Goal: Task Accomplishment & Management: Complete application form

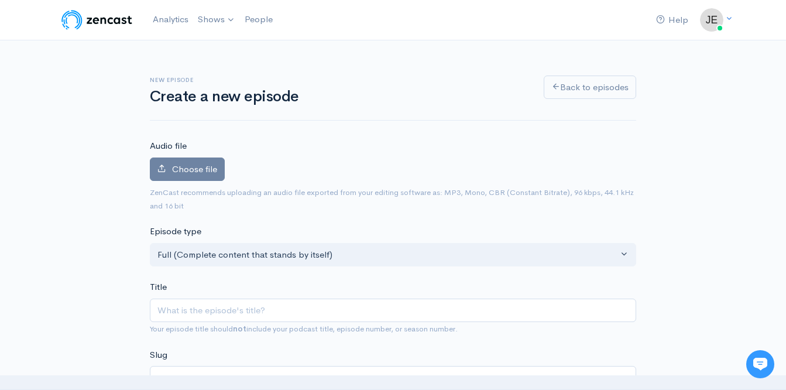
click at [503, 78] on h6 "New episode" at bounding box center [340, 80] width 380 height 6
click at [220, 160] on label "Choose file" at bounding box center [187, 169] width 75 height 24
click at [0, 0] on input "Choose file" at bounding box center [0, 0] width 0 height 0
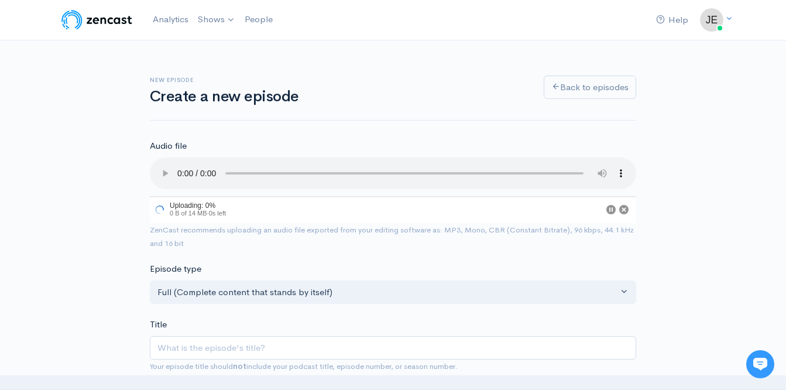
scroll to position [53, 0]
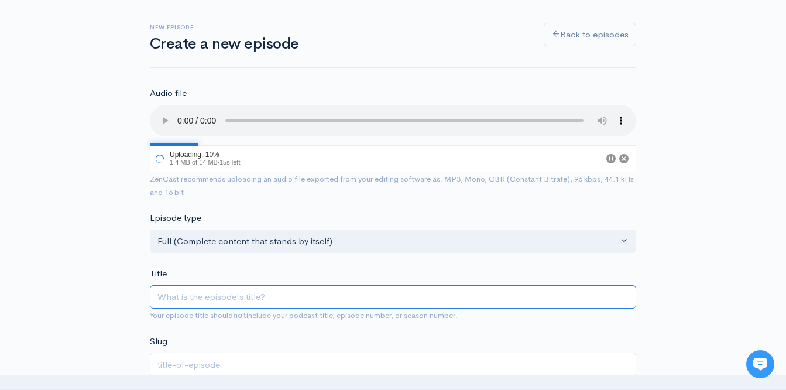
click at [280, 292] on input "Title" at bounding box center [393, 297] width 487 height 24
type input "W"
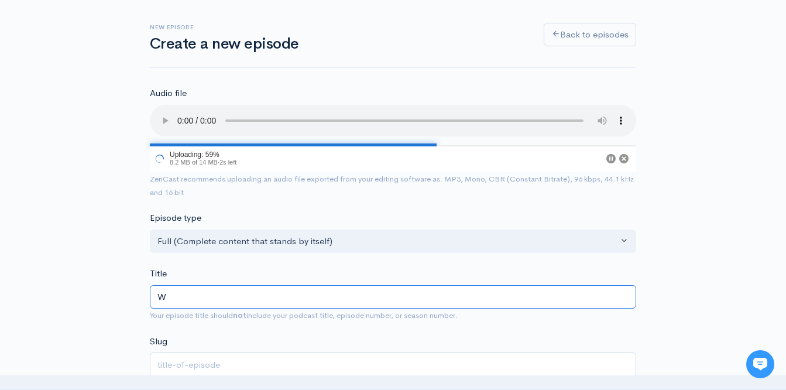
type input "w"
type input "Wi"
type input "wi"
type input "Wil"
type input "wil"
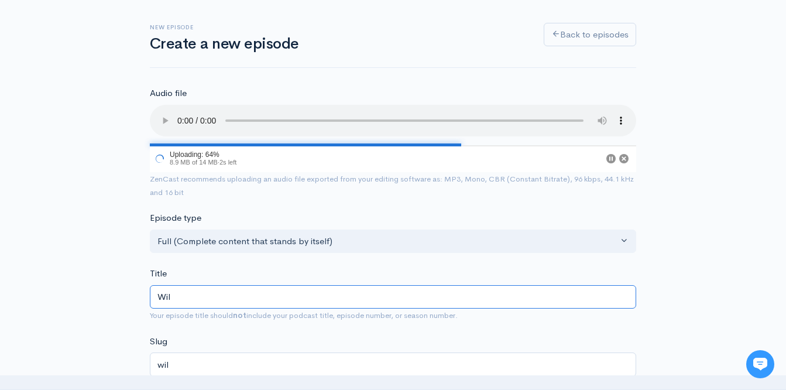
type input "Will"
type input "will"
type input "Willie"
type input "willi"
type input "Willie"
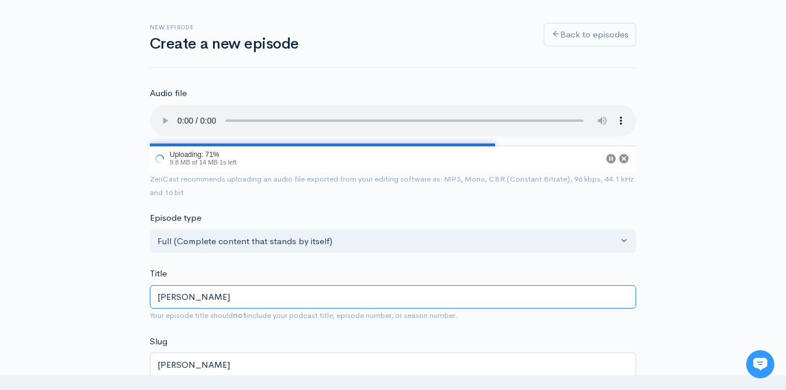
type input "willie"
type input "Willie N"
type input "willie-n"
type input "Willie Ni"
type input "willie-ni"
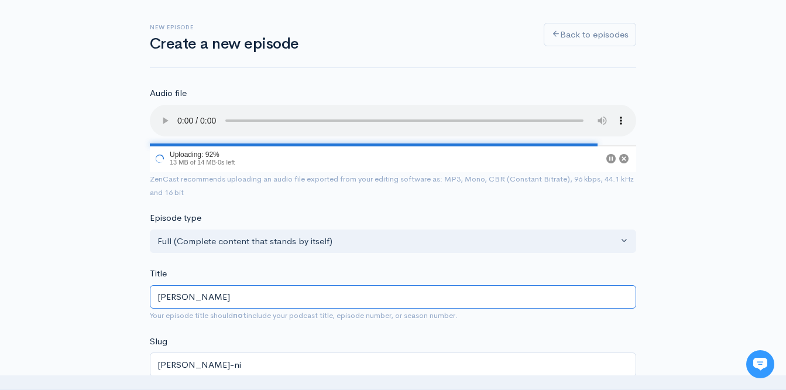
type input "[PERSON_NAME]"
type input "willie-nile"
type input "Willie Nile a"
type input "willie-nile-a"
type input "Willie Nile an"
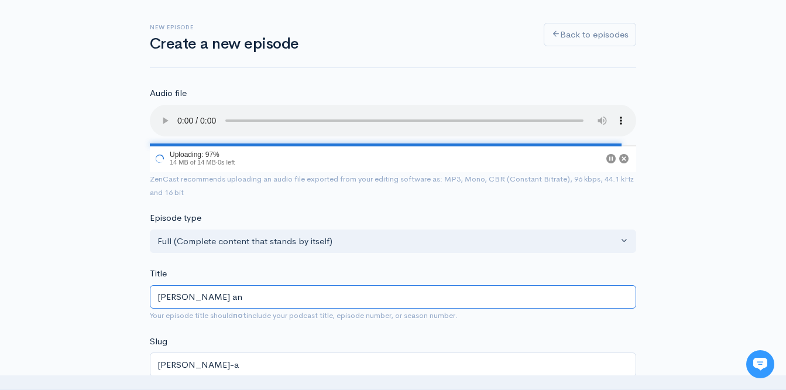
type input "willie-nile-an"
type input "Willie Nile and"
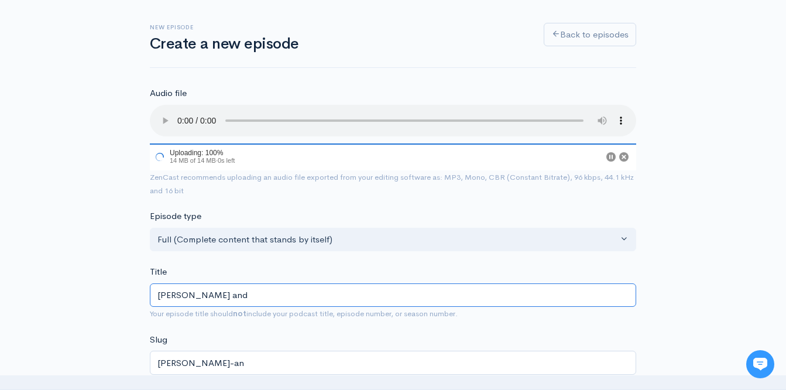
type input "willie-nile-and"
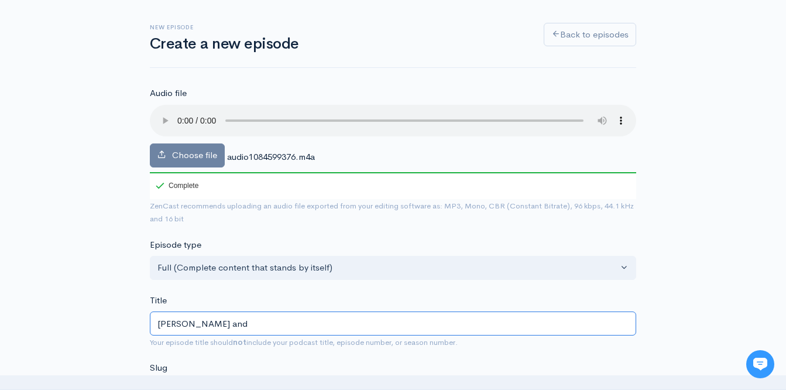
type input "Willie Nile an"
type input "willie-nile-an"
type input "Willie Nile a"
type input "willie-nile-a"
type input "[PERSON_NAME]"
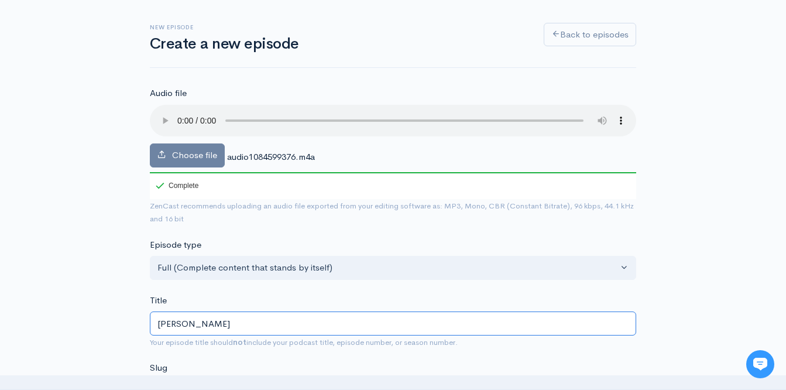
type input "willie-nile"
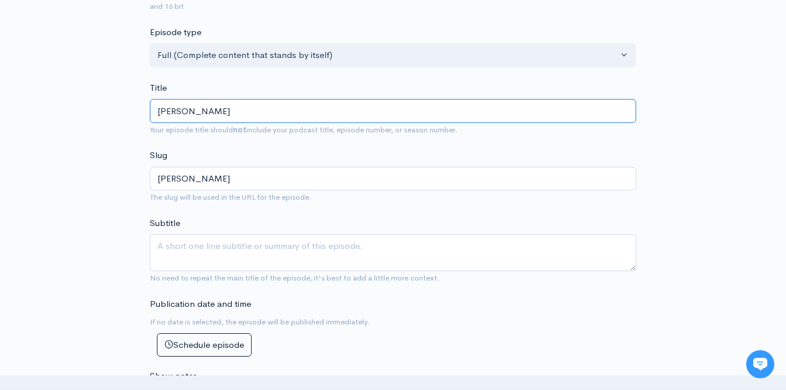
scroll to position [269, 0]
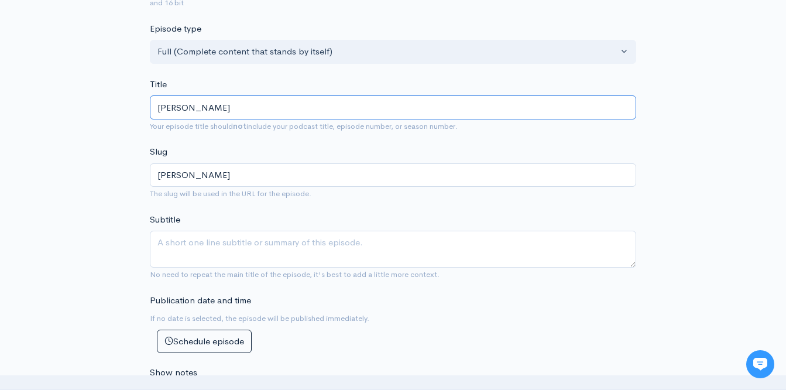
type input "[PERSON_NAME]"
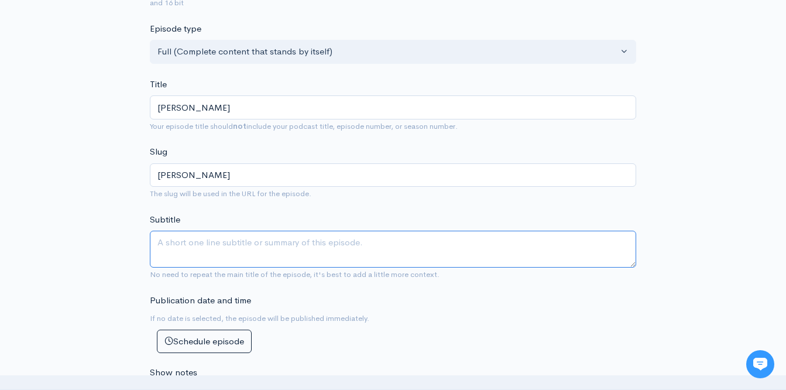
click at [231, 249] on textarea "Subtitle" at bounding box center [393, 249] width 487 height 37
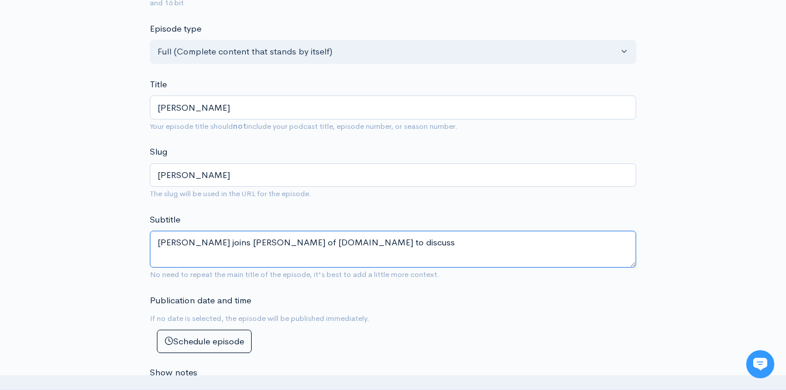
click at [438, 241] on textarea "Willie Nile joins Jeff Gaudiosi of MisplacedStraws.com to discuss" at bounding box center [393, 249] width 487 height 37
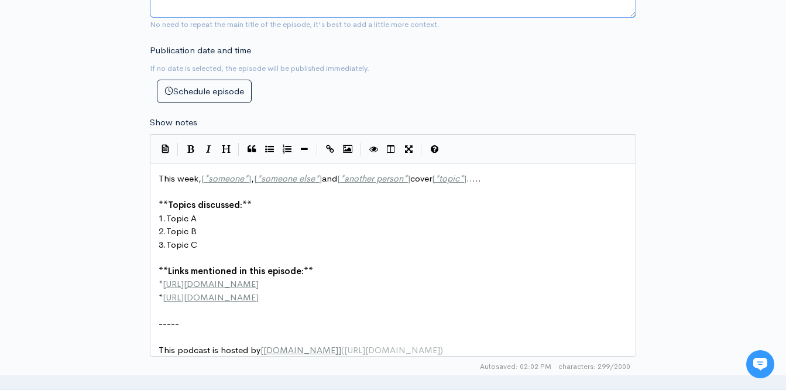
scroll to position [519, 0]
type textarea "Willie Nile joins Jeff Gaudiosi of MisplacedStraws.com to discuss The Great Yel…"
drag, startPoint x: 326, startPoint y: 179, endPoint x: 202, endPoint y: 177, distance: 124.1
type textarea "[PERSON_NAME]"
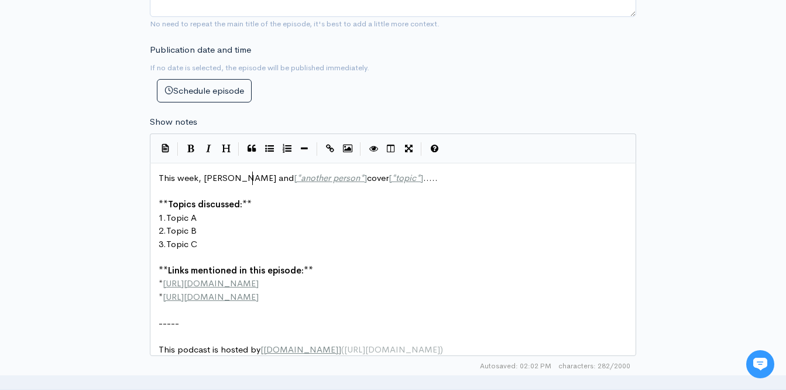
scroll to position [4, 52]
drag, startPoint x: 273, startPoint y: 180, endPoint x: 351, endPoint y: 181, distance: 77.3
type textarea "[PERSON_NAME]"
type textarea "[*topic*]....."
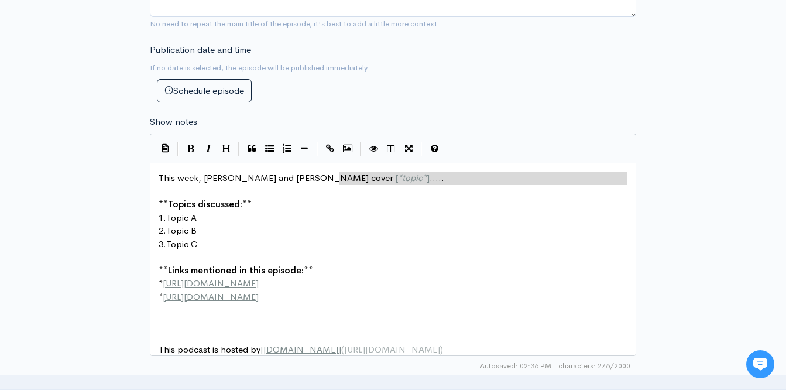
drag, startPoint x: 338, startPoint y: 178, endPoint x: 407, endPoint y: 193, distance: 70.0
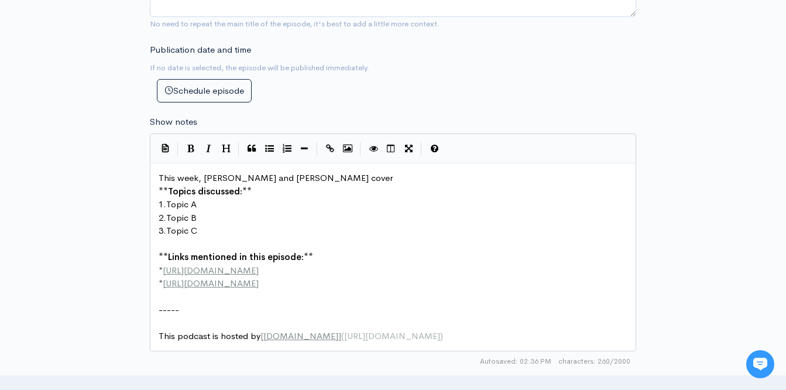
type textarea "\"
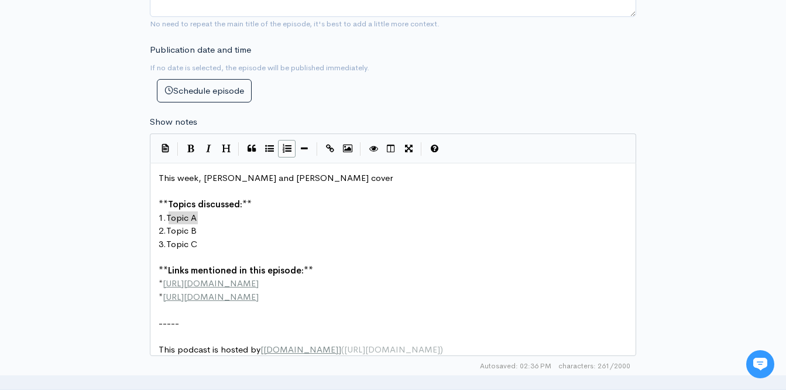
drag, startPoint x: 200, startPoint y: 220, endPoint x: 170, endPoint y: 221, distance: 30.5
click at [211, 144] on icon "Italic" at bounding box center [208, 148] width 5 height 9
type textarea "The Great Yellow Light"
click at [199, 231] on pre "2. Topic B" at bounding box center [397, 230] width 482 height 13
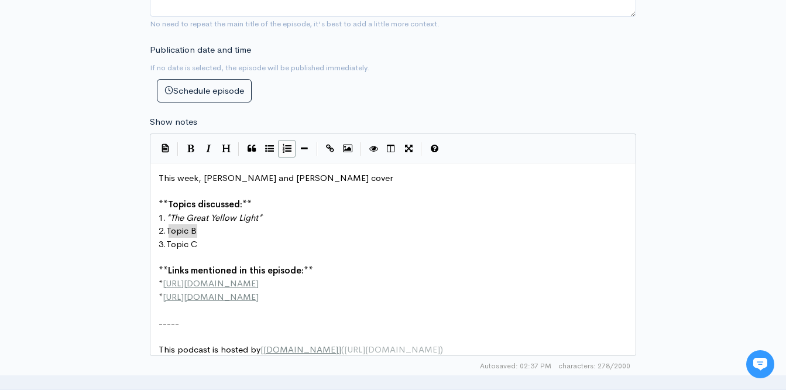
drag, startPoint x: 203, startPoint y: 232, endPoint x: 170, endPoint y: 232, distance: 32.8
type textarea "Soungwriting"
click at [185, 230] on span "Soungwriting" at bounding box center [192, 230] width 53 height 11
drag, startPoint x: 198, startPoint y: 243, endPoint x: 170, endPoint y: 244, distance: 28.7
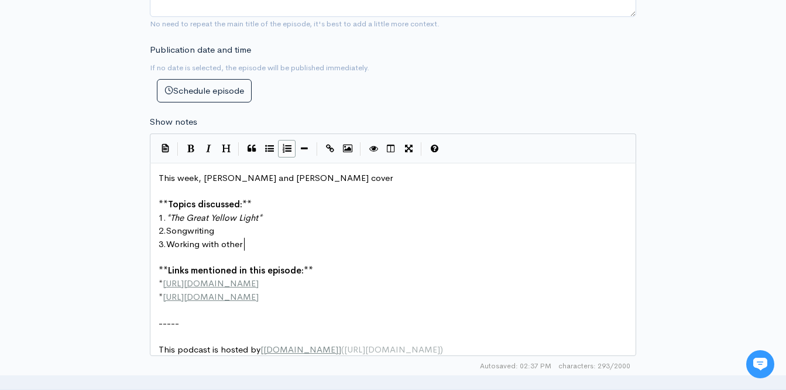
scroll to position [4, 77]
type textarea "Working with other artists"
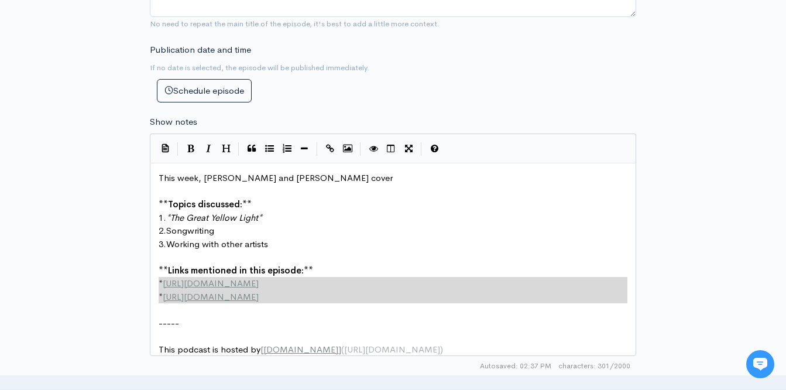
type textarea "**Links mentioned in this episode:** * http://example.com * http://second-examp…"
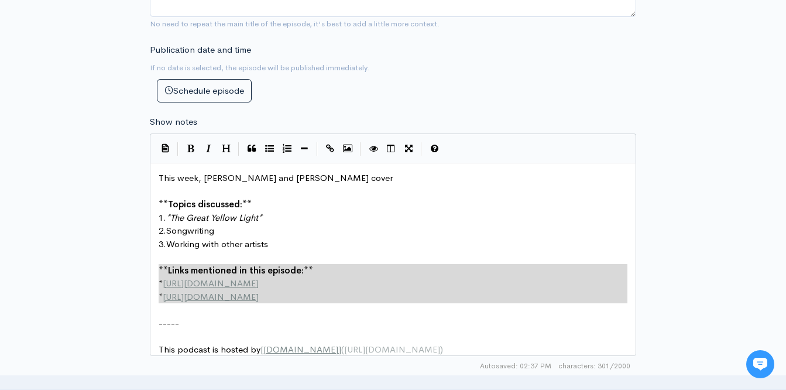
drag, startPoint x: 282, startPoint y: 304, endPoint x: 139, endPoint y: 272, distance: 145.9
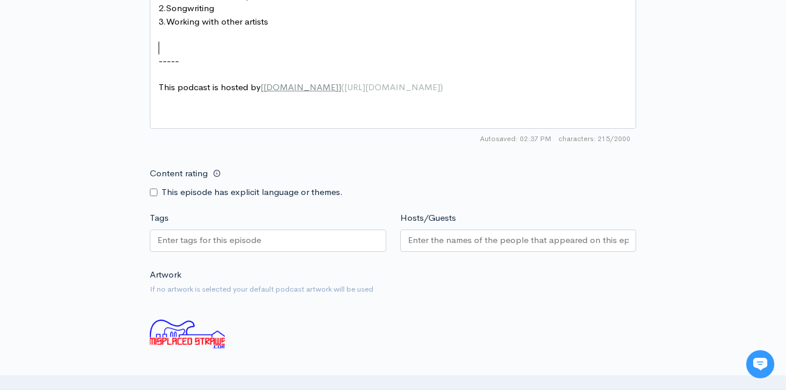
scroll to position [778, 0]
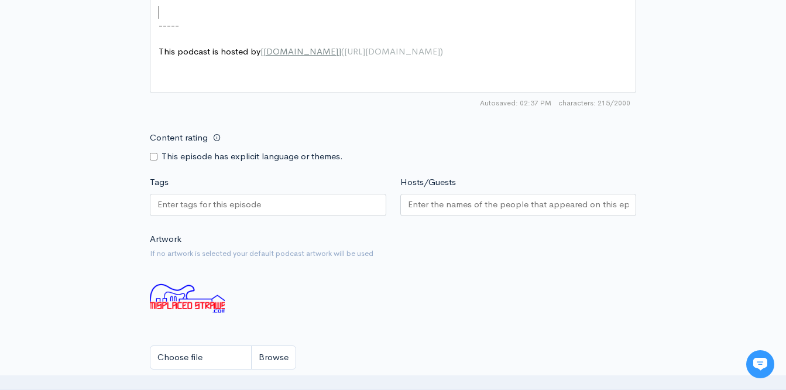
click at [154, 155] on input "Content rating" at bounding box center [154, 157] width 8 height 8
checkbox input "true"
click at [183, 204] on input "Tags" at bounding box center [209, 204] width 105 height 13
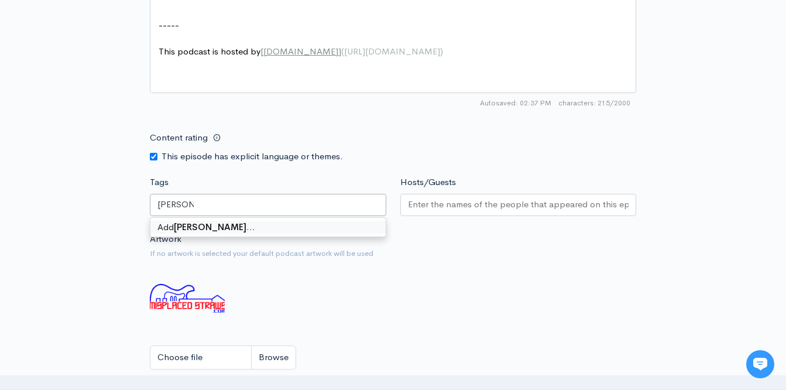
type input "[PERSON_NAME]"
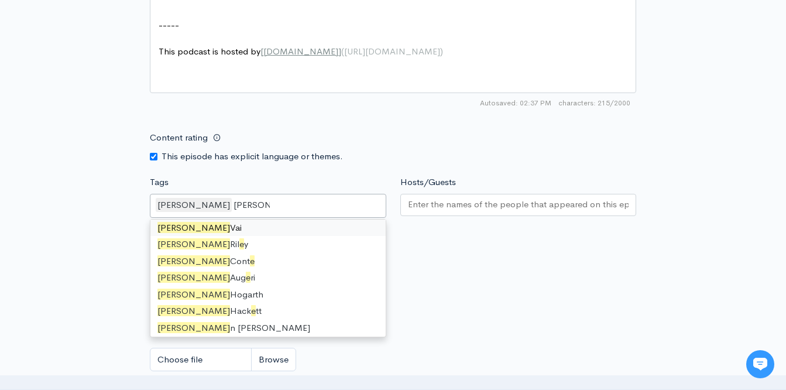
scroll to position [0, 0]
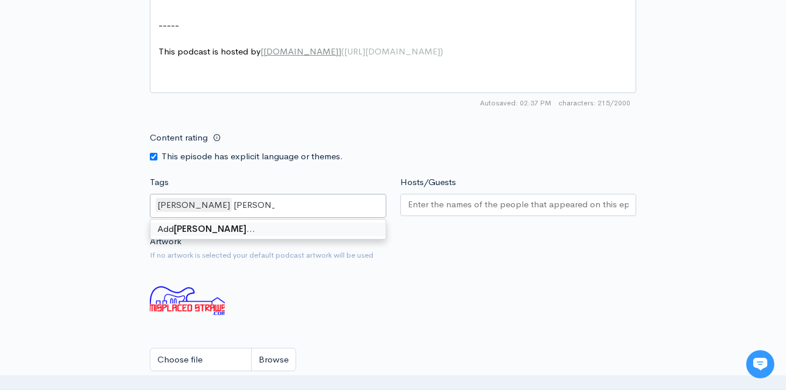
type input "Steve Earle"
type input "The Hooters"
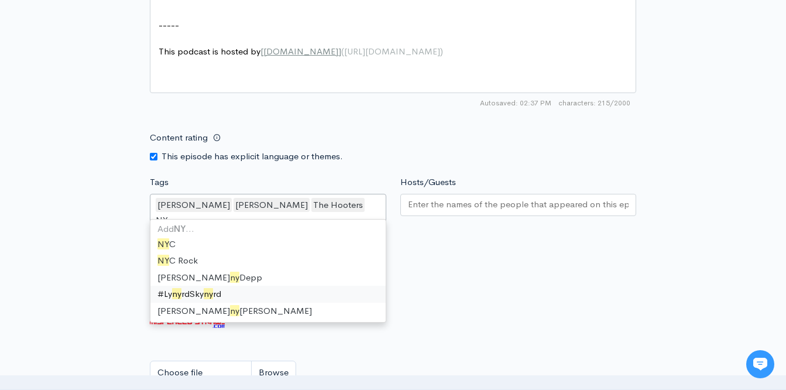
type input "NYC"
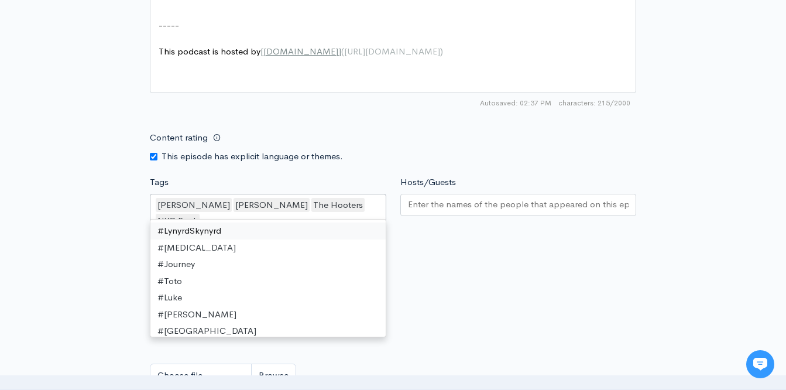
click at [461, 198] on input "Hosts/Guests" at bounding box center [518, 204] width 221 height 13
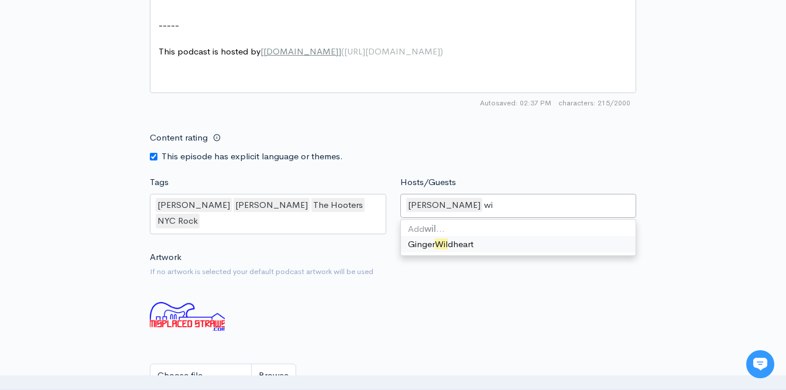
type input "w"
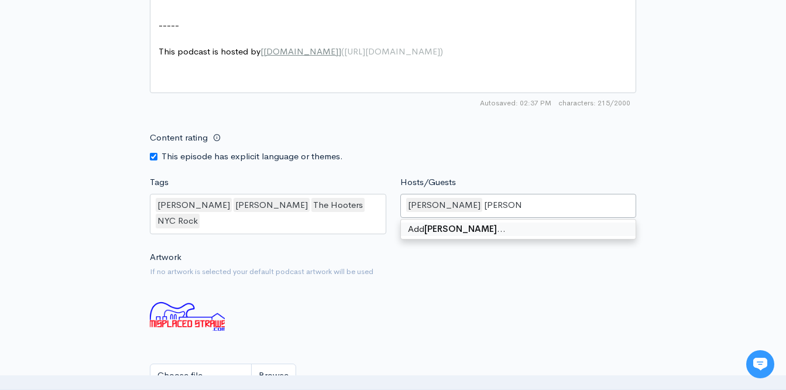
type input "[PERSON_NAME]"
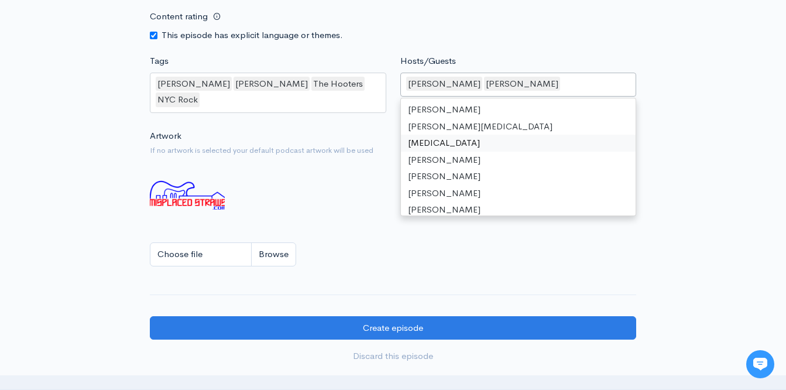
scroll to position [906, 0]
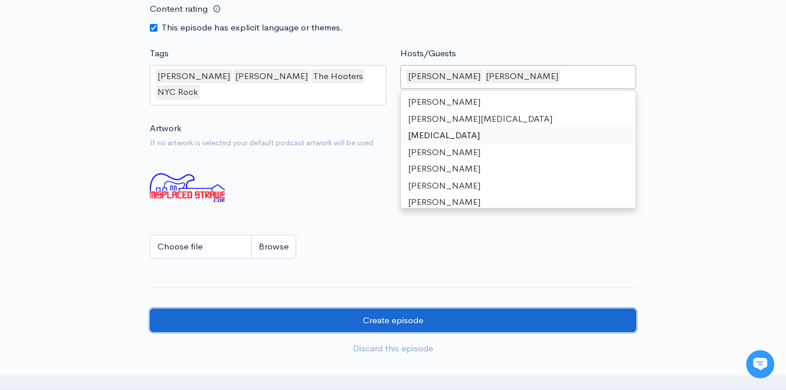
click at [248, 309] on input "Create episode" at bounding box center [393, 321] width 487 height 24
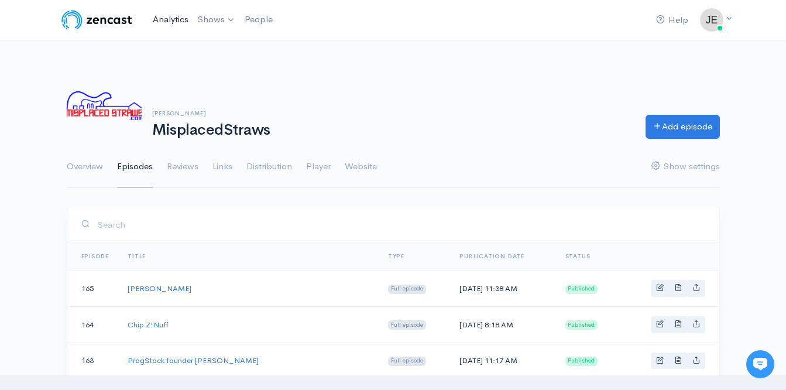
click at [181, 19] on link "Analytics" at bounding box center [170, 19] width 45 height 25
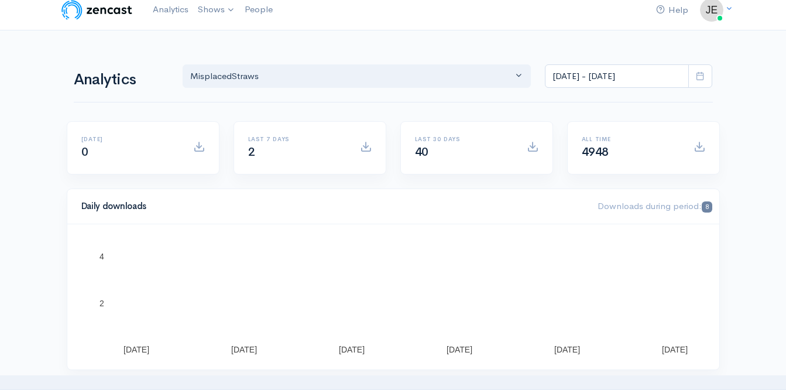
scroll to position [6, 0]
